Goal: Information Seeking & Learning: Learn about a topic

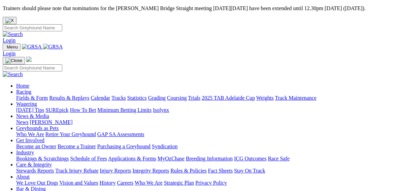
click at [18, 95] on link "Fields & Form" at bounding box center [32, 98] width 32 height 6
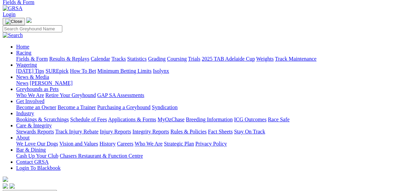
scroll to position [54, 0]
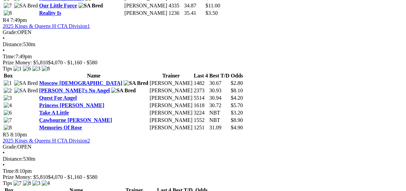
scroll to position [673, 0]
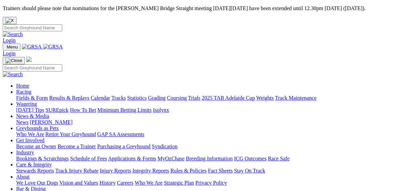
click at [68, 107] on link "SUREpick" at bounding box center [56, 110] width 23 height 6
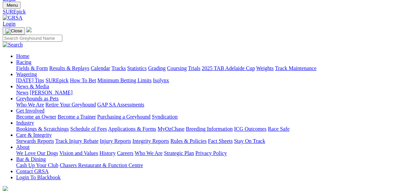
scroll to position [108, 0]
